Goal: Task Accomplishment & Management: Use online tool/utility

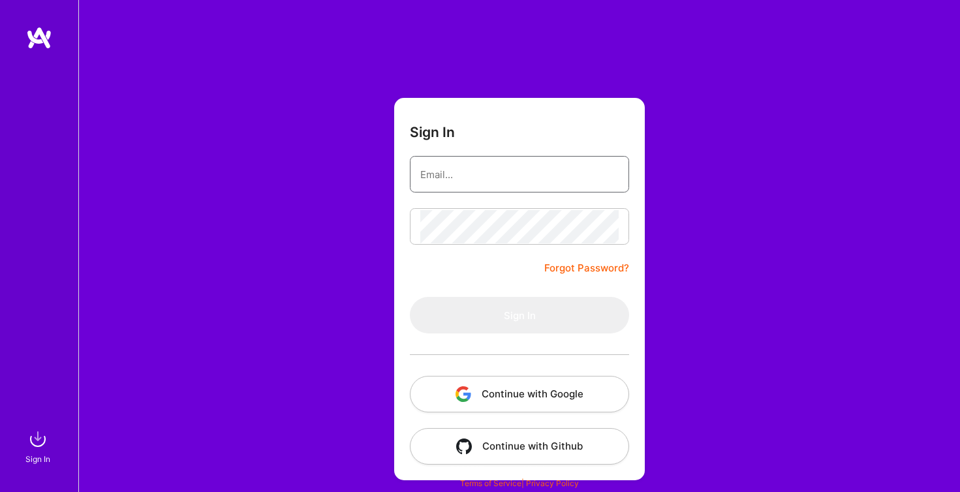
type input "[PERSON_NAME][EMAIL_ADDRESS][PERSON_NAME][DOMAIN_NAME]"
click at [520, 315] on button "Sign In" at bounding box center [519, 315] width 219 height 37
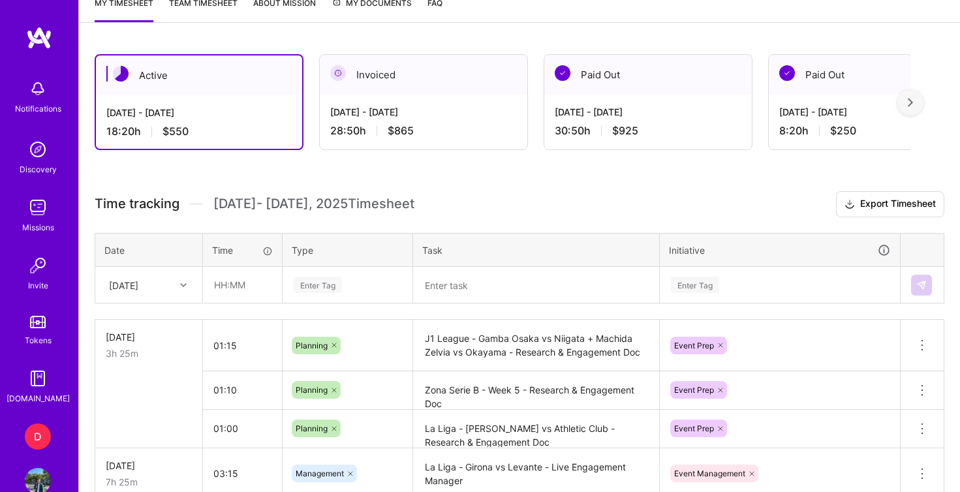
scroll to position [317, 0]
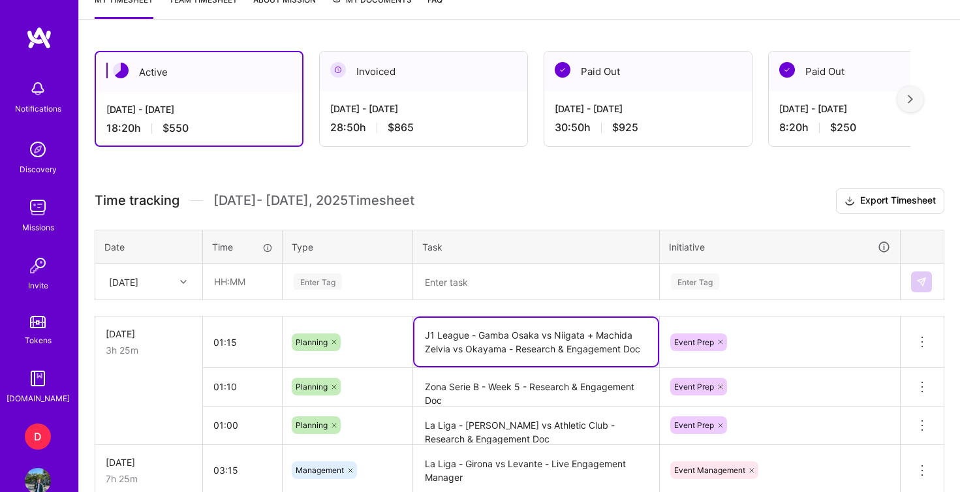
drag, startPoint x: 513, startPoint y: 351, endPoint x: 423, endPoint y: 339, distance: 90.9
click at [423, 339] on textarea "J1 League - Gamba Osaka vs Niigata + Machida Zelvia vs Okayama - Research & Eng…" at bounding box center [535, 342] width 243 height 48
click at [460, 282] on textarea at bounding box center [535, 282] width 243 height 34
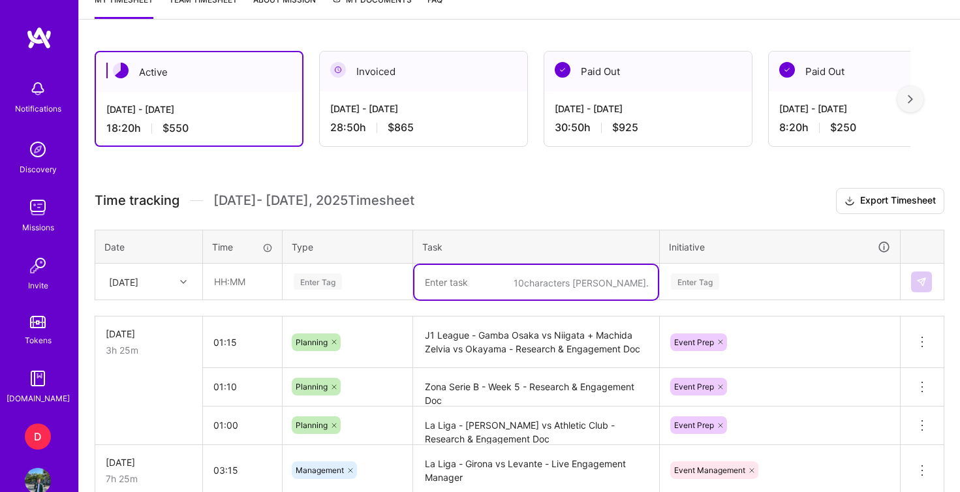
paste textarea "J1 League - Gamba Osaka vs Niigata + Machida Zelvia vs Okayama -"
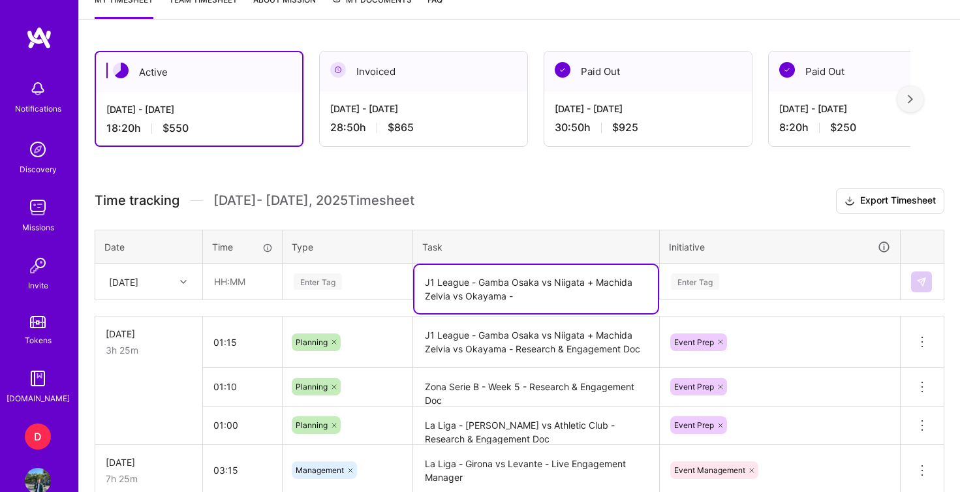
type textarea "J1 League - Gamba Osaka vs Niigata + Machida Zelvia vs Okayama -"
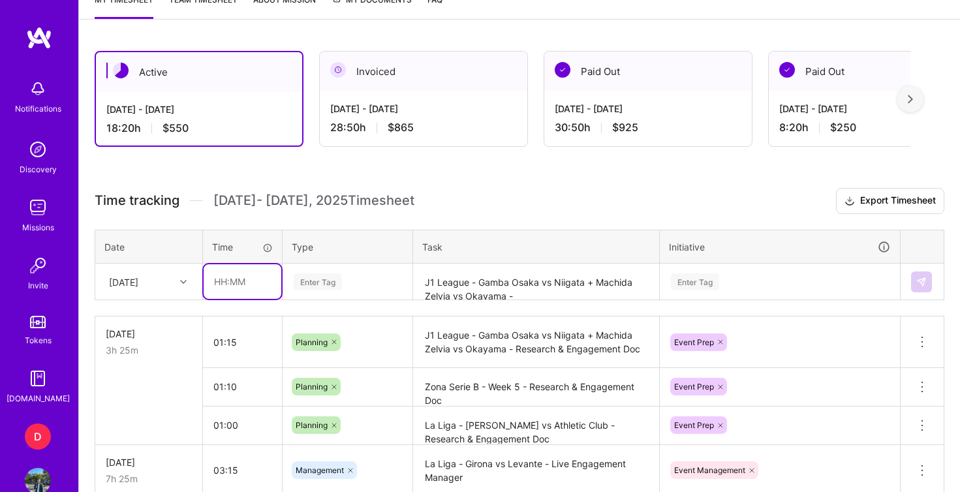
click at [225, 281] on input "text" at bounding box center [243, 281] width 78 height 35
type input "04:30"
click at [320, 282] on div "Enter Tag" at bounding box center [318, 282] width 48 height 20
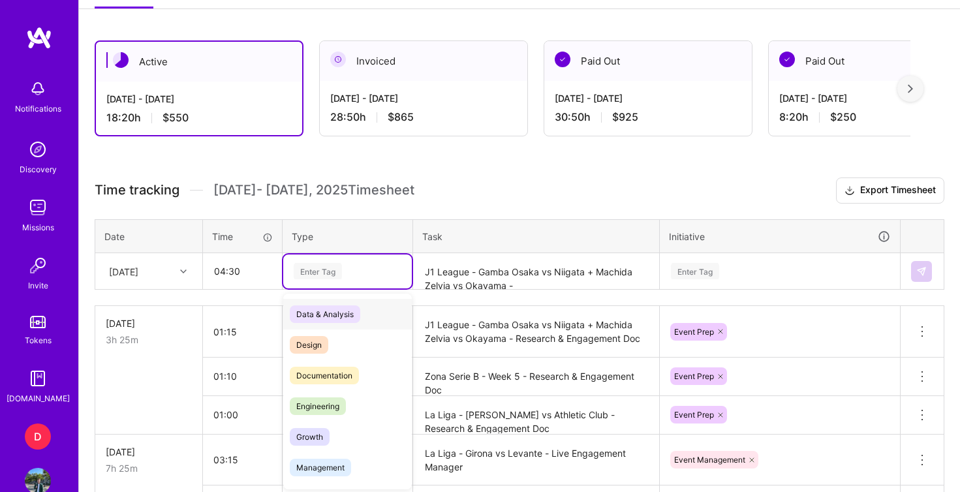
scroll to position [330, 0]
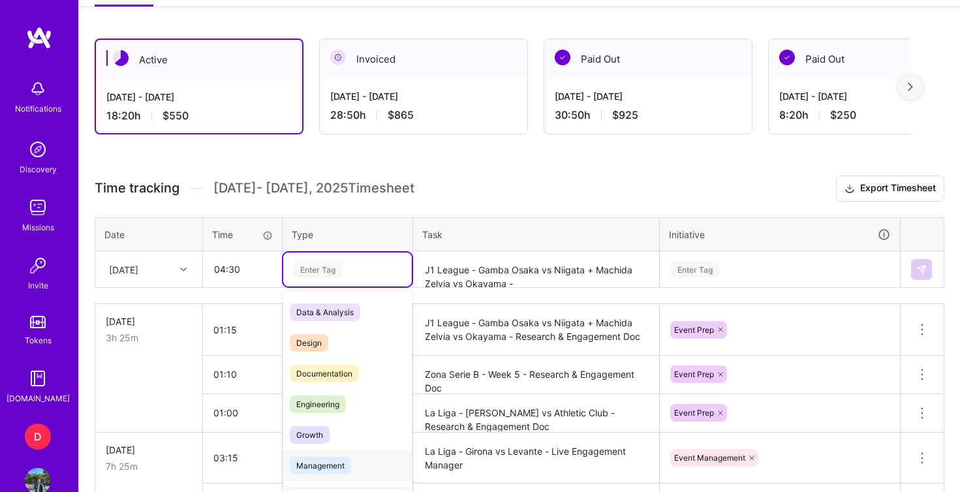
click at [325, 471] on span "Management" at bounding box center [320, 466] width 61 height 18
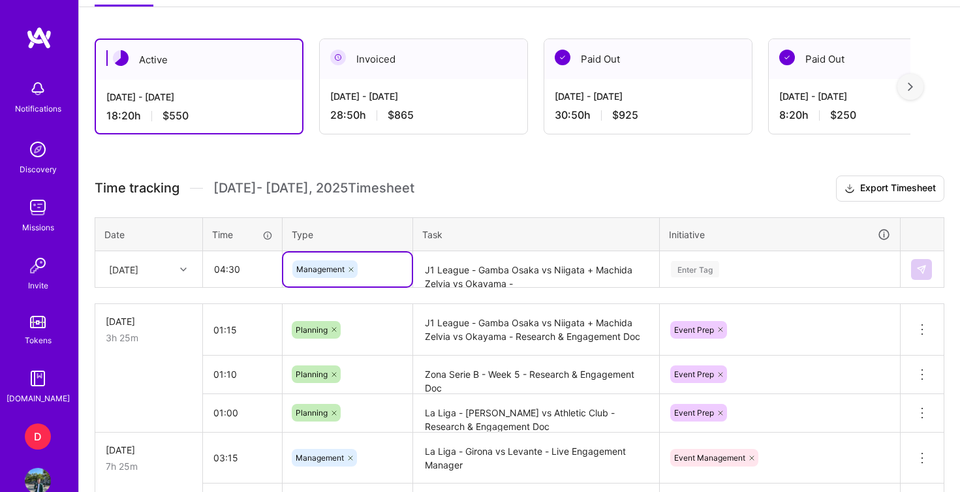
click at [705, 268] on div "Enter Tag" at bounding box center [780, 270] width 239 height 34
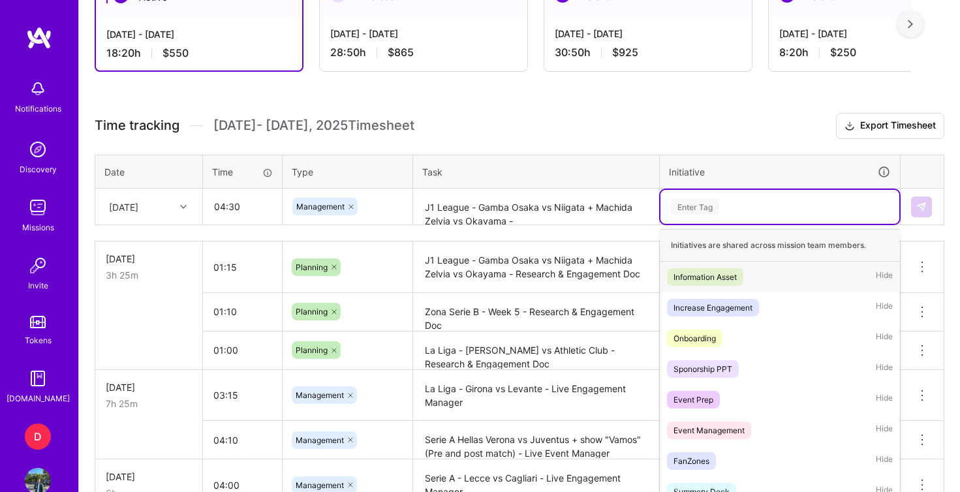
scroll to position [401, 0]
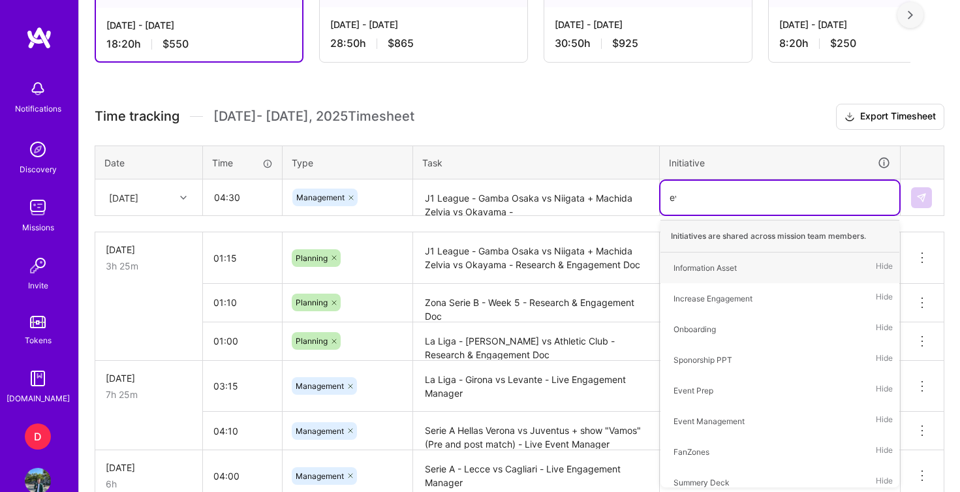
type input "eve"
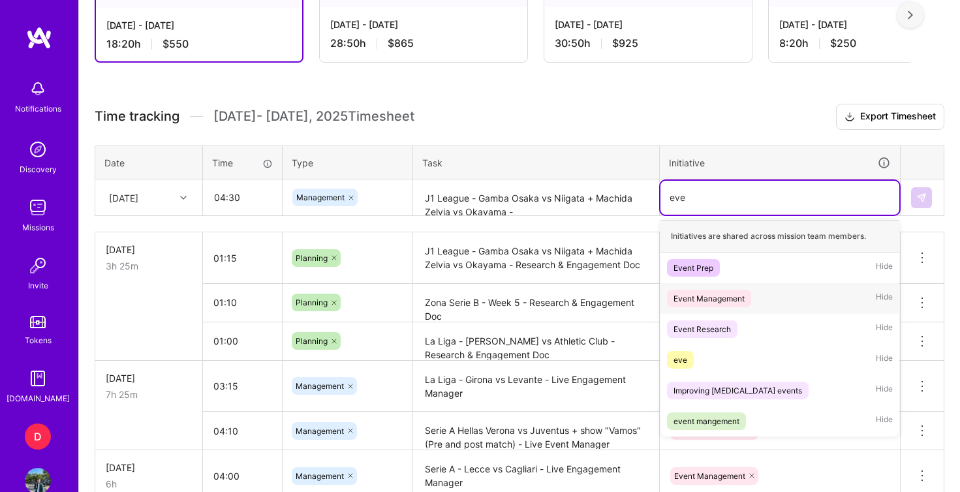
click at [713, 302] on div "Event Management" at bounding box center [709, 299] width 71 height 14
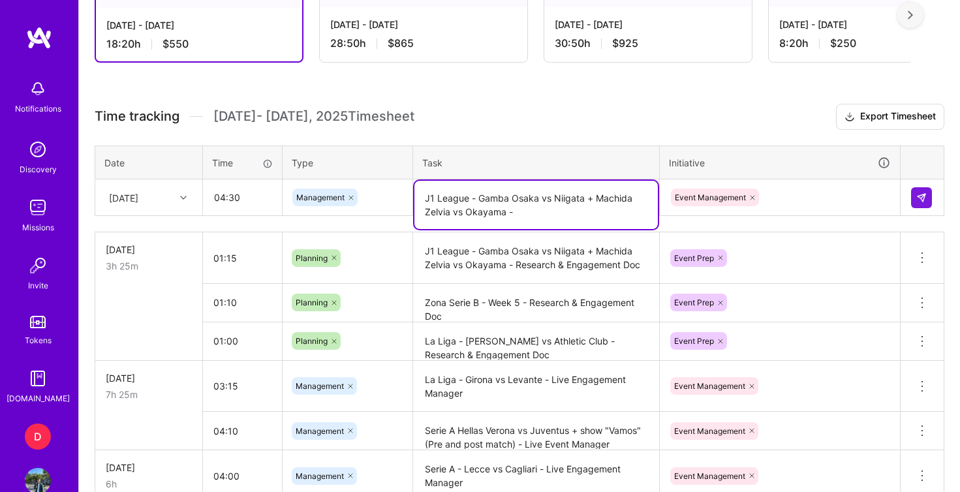
click at [576, 206] on textarea "J1 League - Gamba Osaka vs Niigata + Machida Zelvia vs Okayama -" at bounding box center [535, 205] width 243 height 48
type textarea "J1 League - Gamba Osaka vs Niigata + Machida Zelvia vs Okayama - Live Engagemen…"
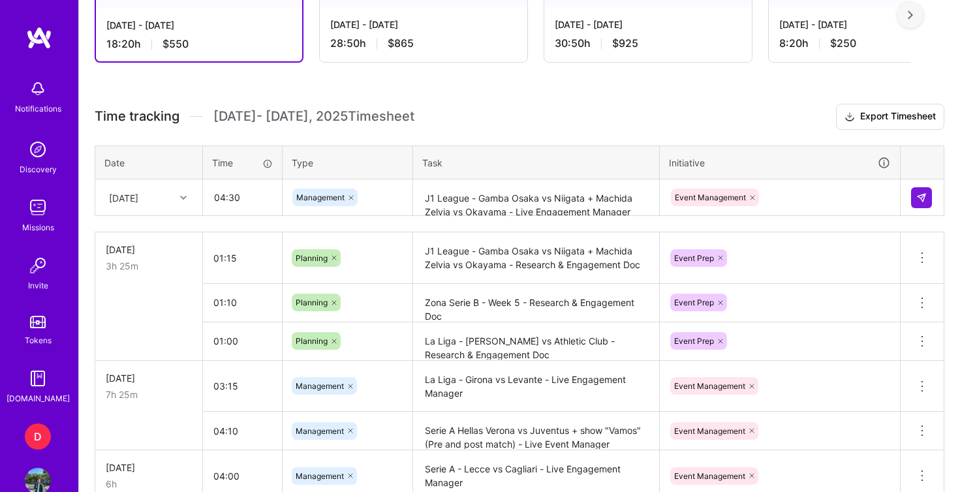
click at [593, 119] on h3 "Time tracking [DATE] - [DATE] Timesheet Export Timesheet" at bounding box center [520, 117] width 850 height 26
click at [920, 197] on img at bounding box center [921, 198] width 10 height 10
